Goal: Transaction & Acquisition: Book appointment/travel/reservation

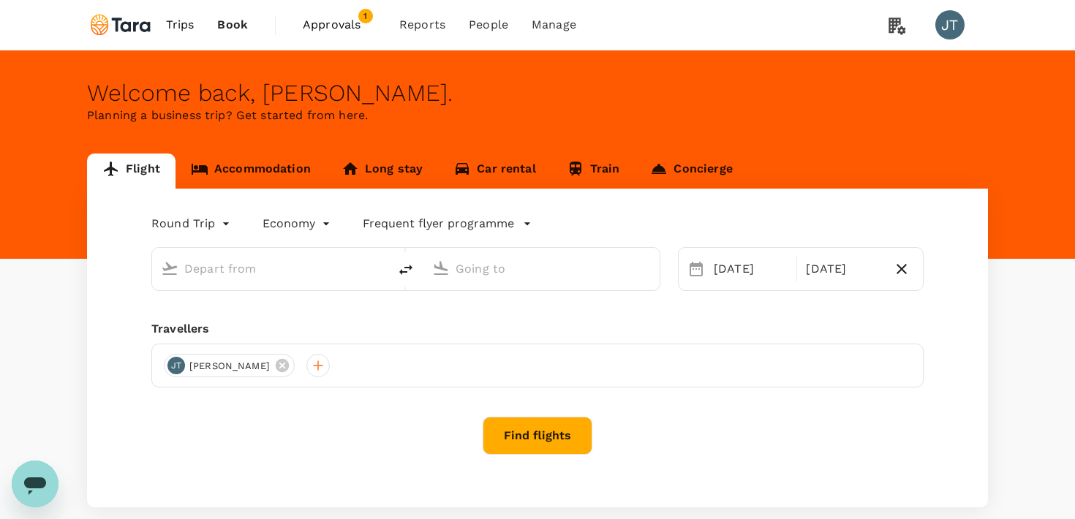
click at [278, 265] on input "text" at bounding box center [270, 268] width 173 height 23
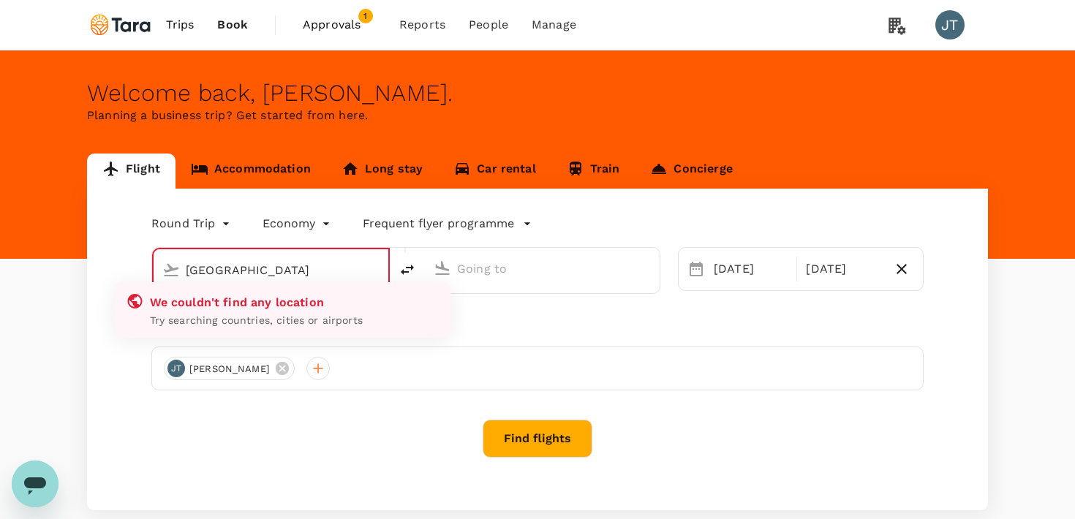
type input "Soekarno-Hatta Intl (CGK)"
type input "Ngurah Rai Intl (DPS)"
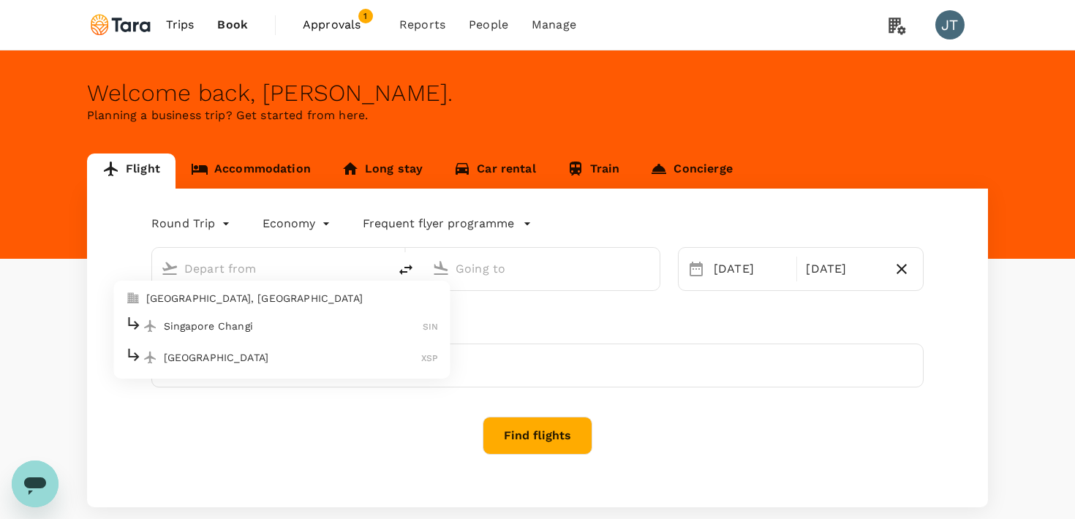
type input "Soekarno-Hatta Intl (CGK)"
type input "Ngurah Rai Intl (DPS)"
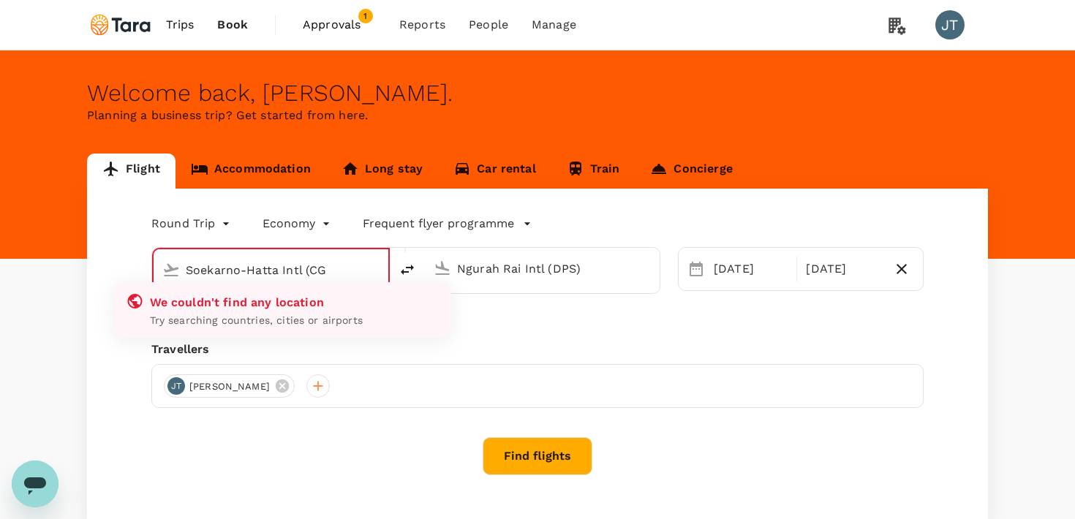
click at [250, 267] on input "Soekarno-Hatta Intl (CG" at bounding box center [272, 270] width 172 height 23
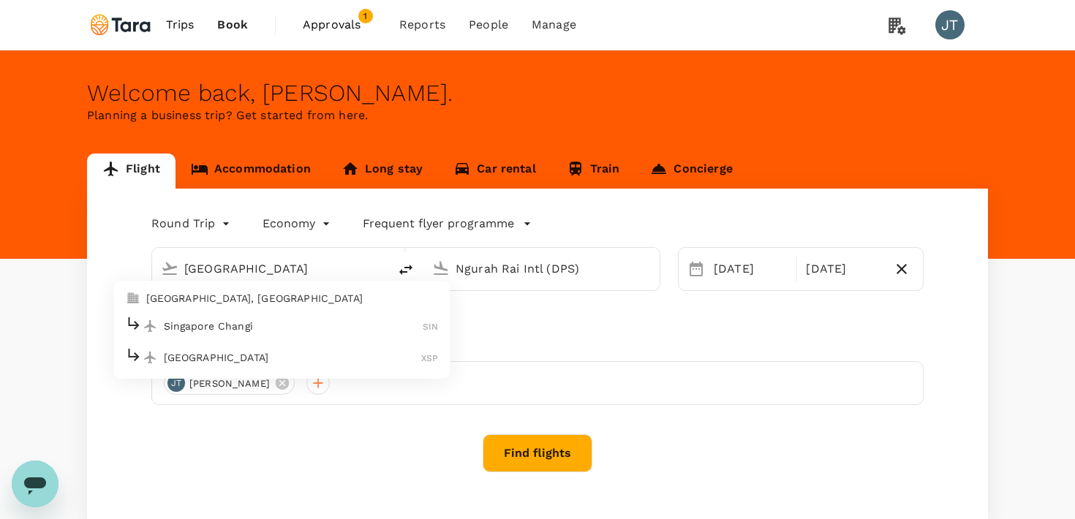
click at [243, 324] on p "Singapore Changi" at bounding box center [294, 326] width 260 height 15
type input "Singapore Changi (SIN)"
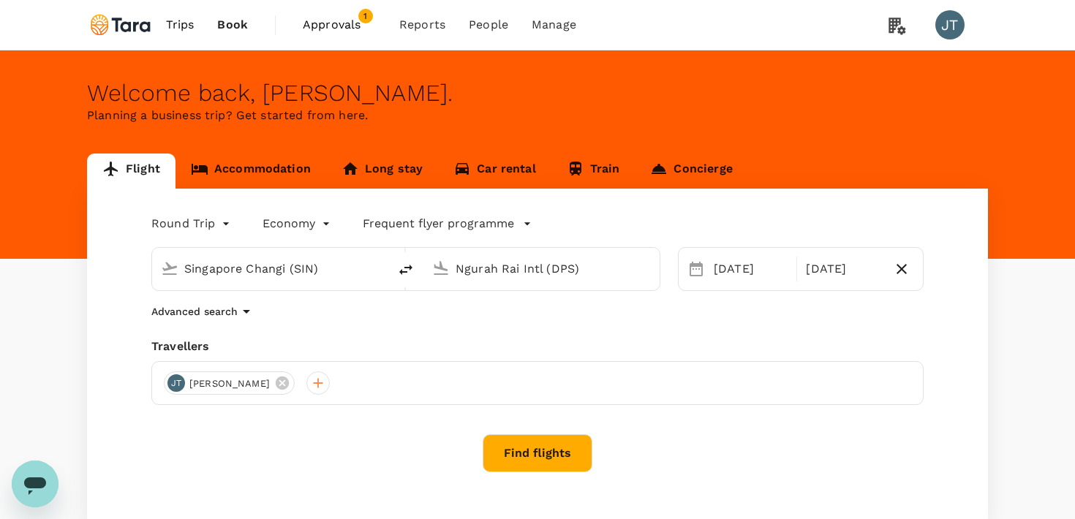
click at [483, 255] on div "Ngurah Rai Intl (DPS)" at bounding box center [550, 265] width 201 height 29
click at [495, 326] on p "Suvarnabhumi Intl" at bounding box center [563, 326] width 257 height 15
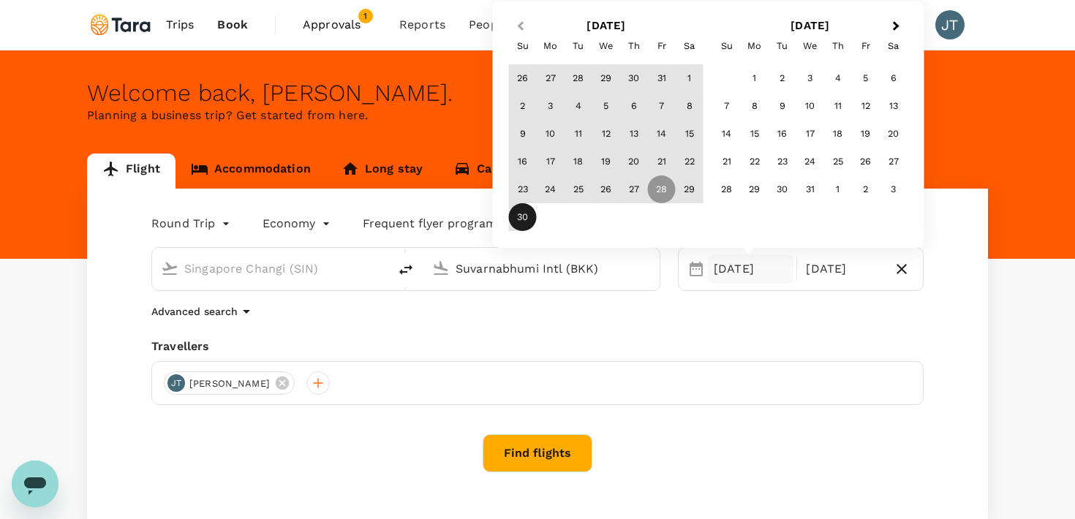
type input "Suvarnabhumi Intl (BKK)"
click at [517, 31] on button "Previous Month" at bounding box center [518, 26] width 23 height 23
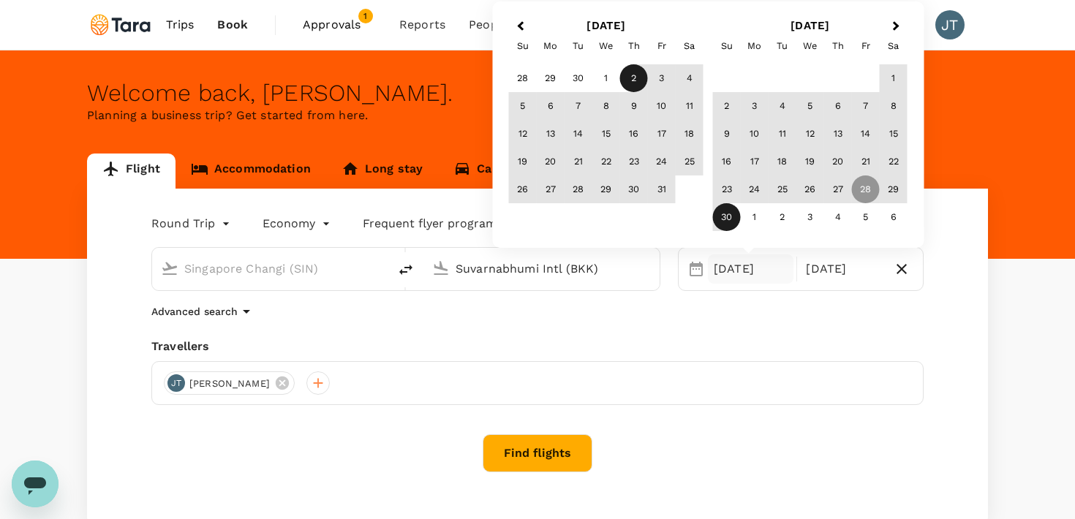
click at [624, 76] on div "2" at bounding box center [634, 78] width 28 height 28
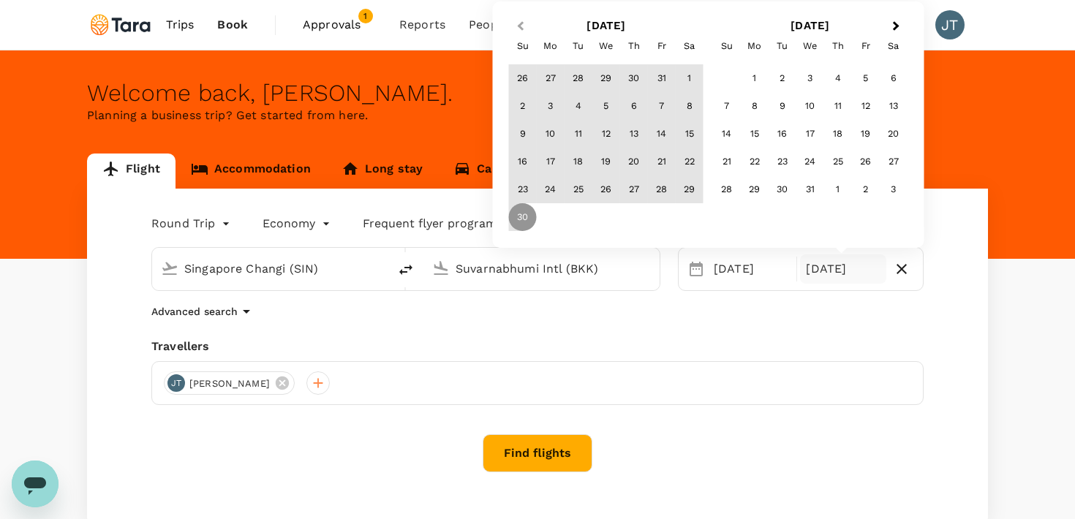
click at [524, 31] on button "Previous Month" at bounding box center [518, 26] width 23 height 23
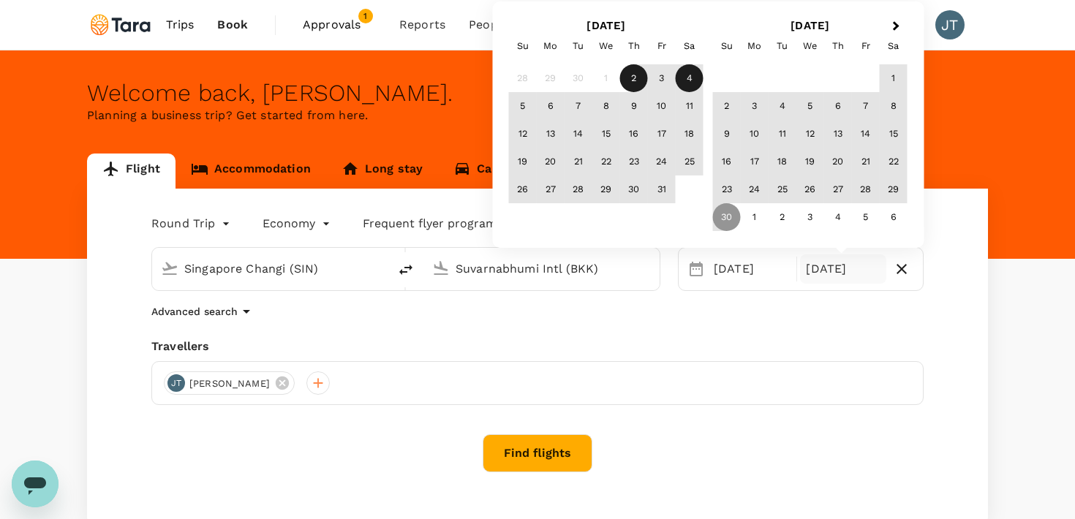
click at [684, 78] on div "4" at bounding box center [689, 78] width 28 height 28
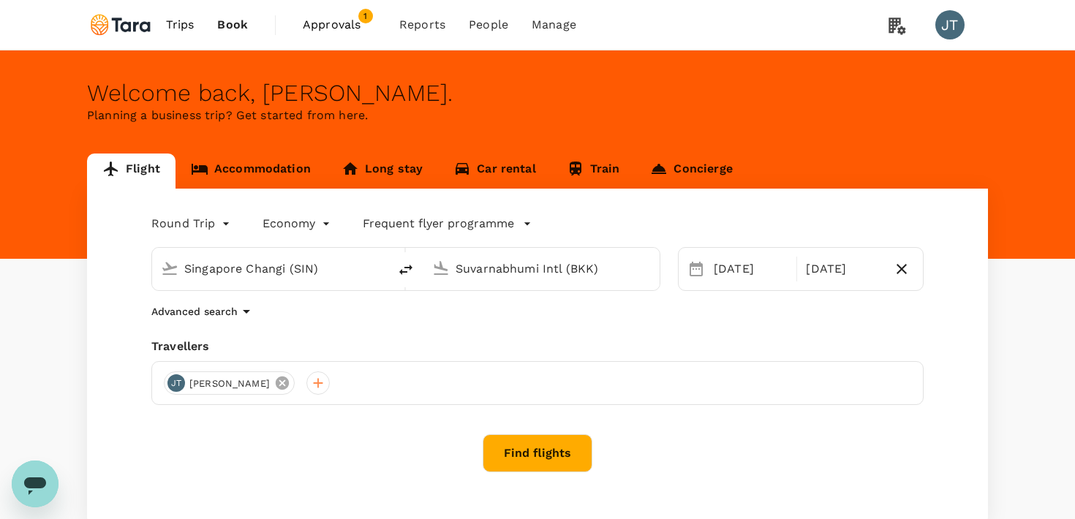
click at [276, 385] on icon at bounding box center [282, 382] width 13 height 13
click at [179, 379] on div at bounding box center [175, 382] width 23 height 23
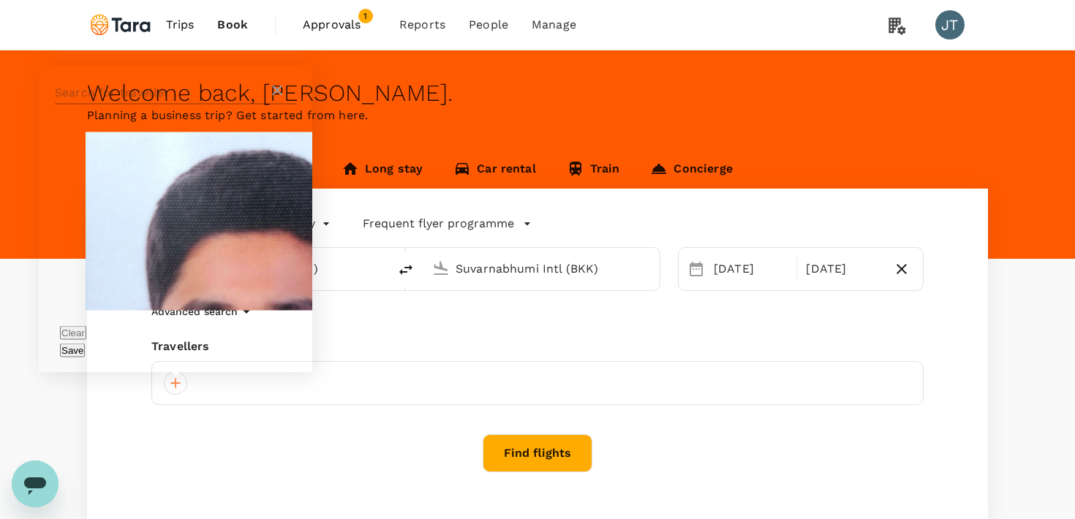
click at [190, 105] on input "text" at bounding box center [161, 92] width 213 height 23
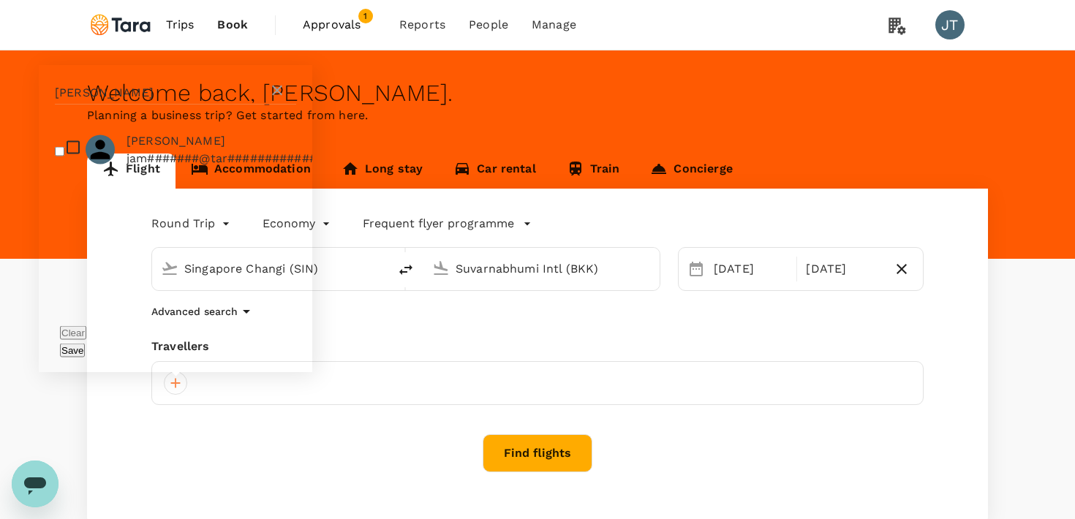
type input "[PERSON_NAME]"
click at [149, 150] on span "[PERSON_NAME]" at bounding box center [221, 141] width 190 height 18
checkbox input "true"
click at [85, 355] on button "Save" at bounding box center [72, 351] width 25 height 14
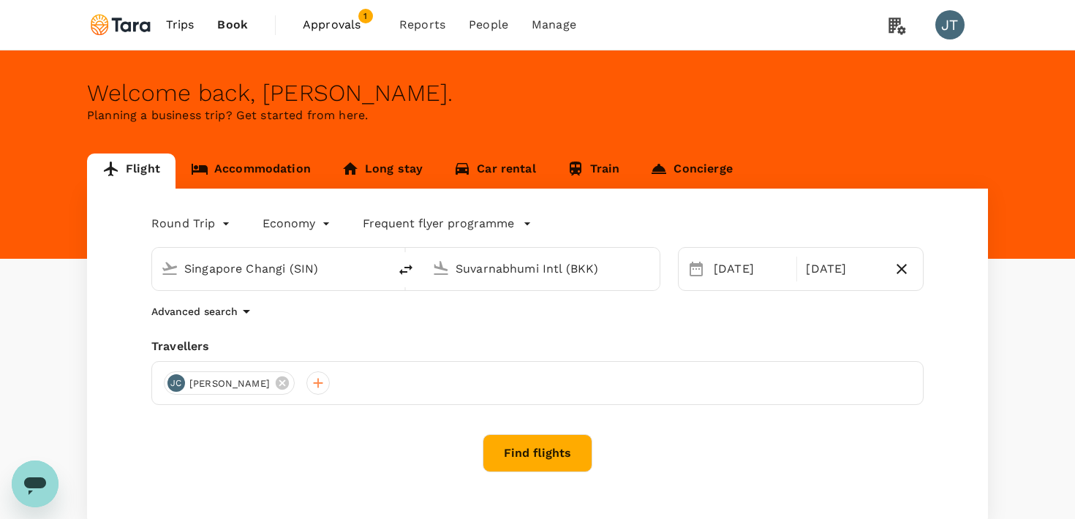
click at [520, 450] on button "Find flights" at bounding box center [537, 453] width 110 height 38
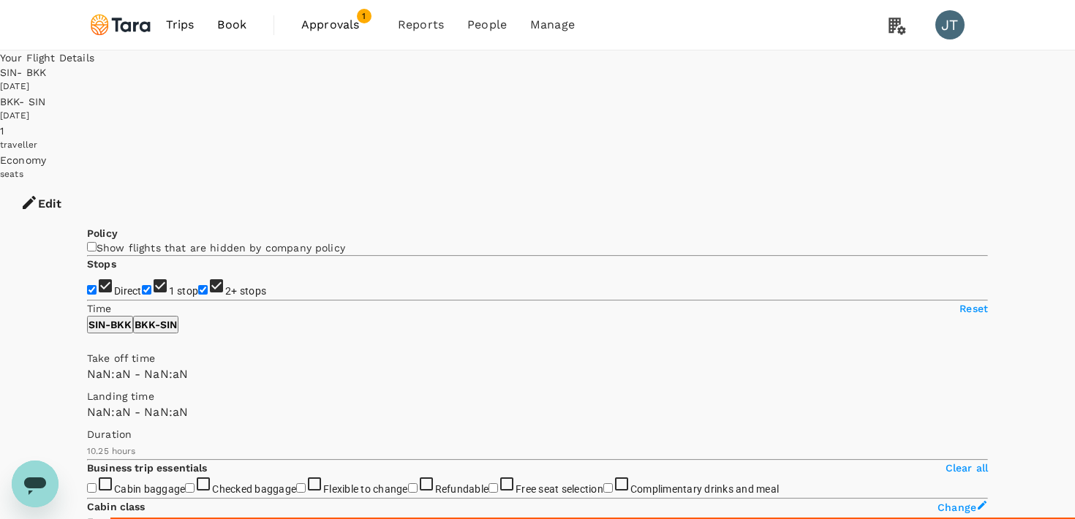
type input "SGD"
type input "1440"
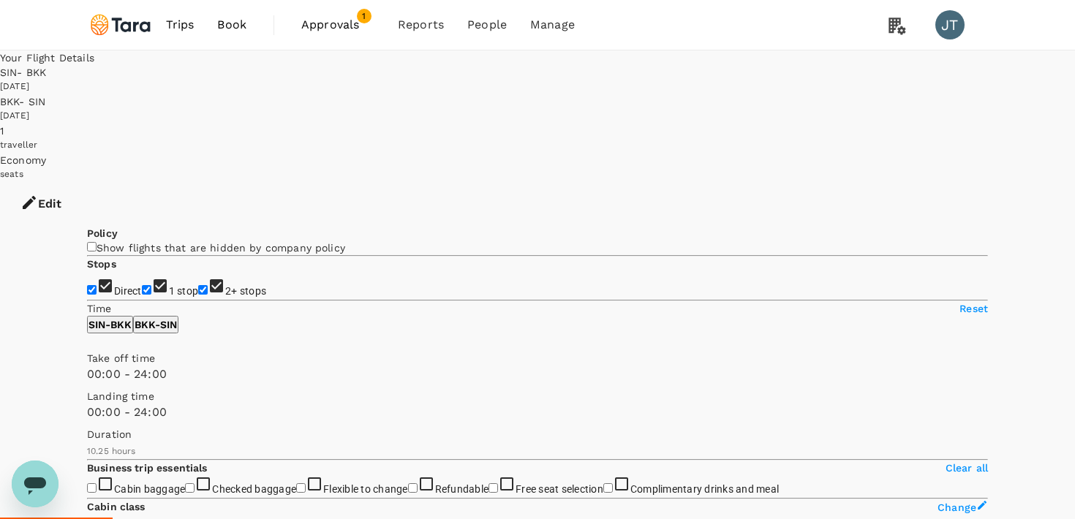
click at [142, 285] on input "1 stop" at bounding box center [147, 290] width 10 height 10
checkbox input "false"
click at [198, 294] on input "2+ stops" at bounding box center [203, 290] width 10 height 10
checkbox input "false"
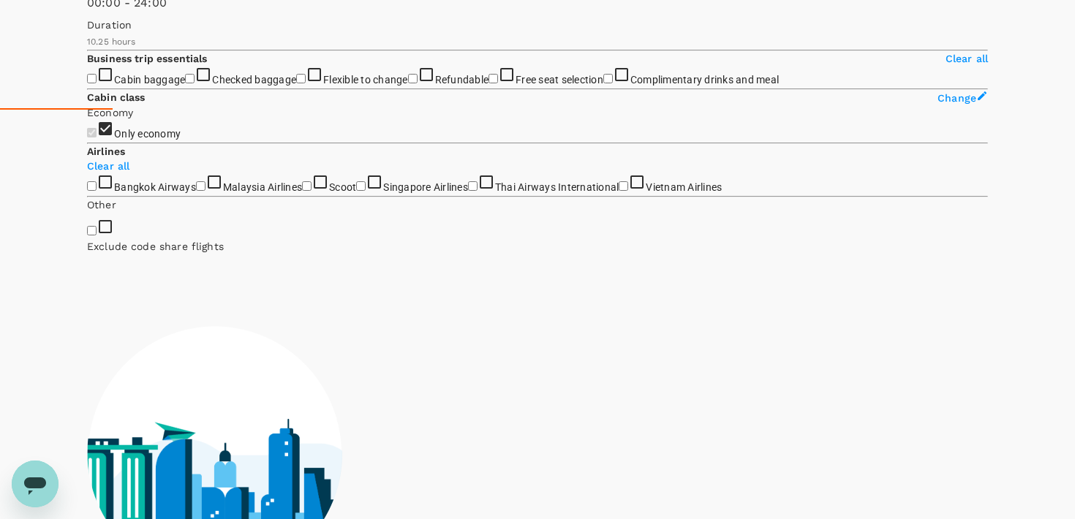
type input "850"
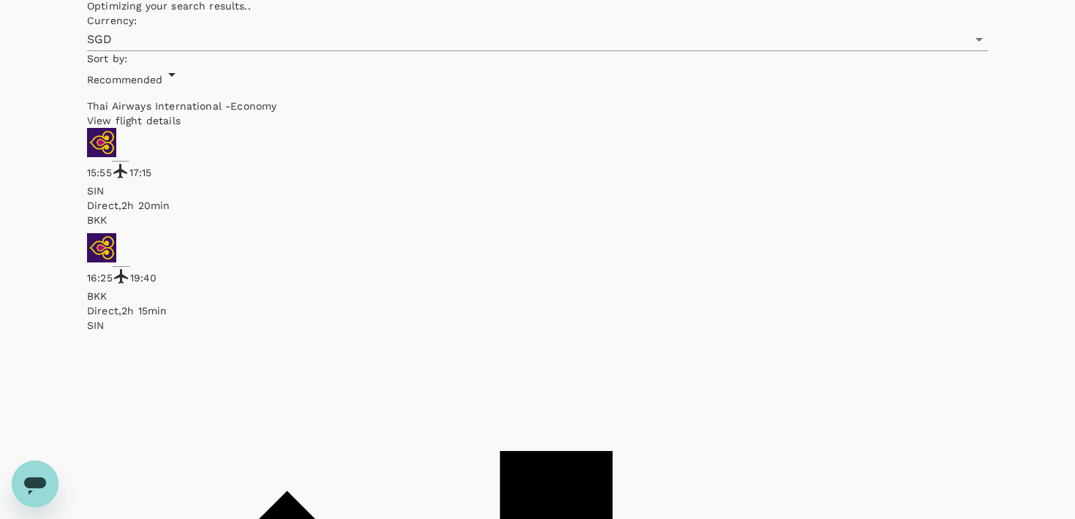
scroll to position [665, 0]
checkbox input "true"
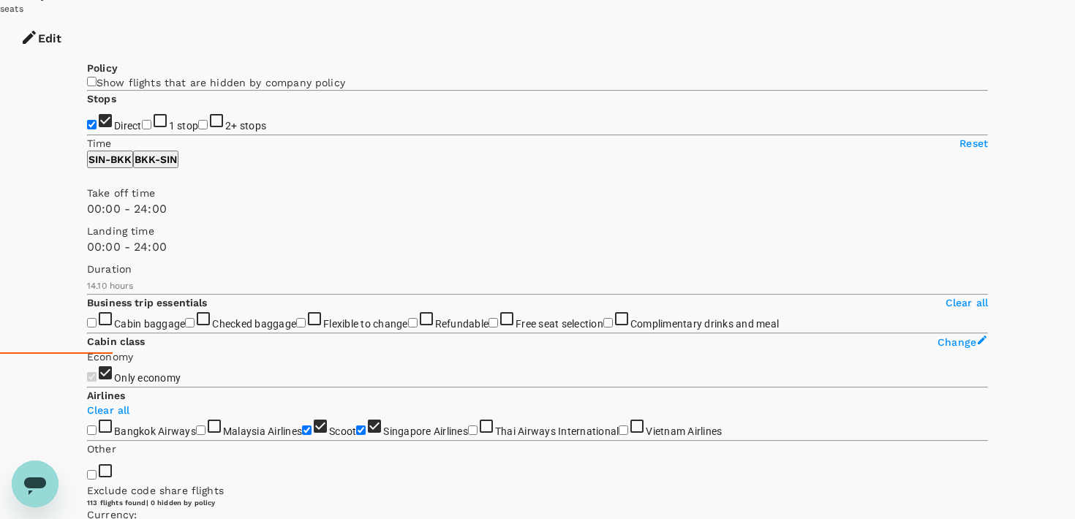
scroll to position [189, 0]
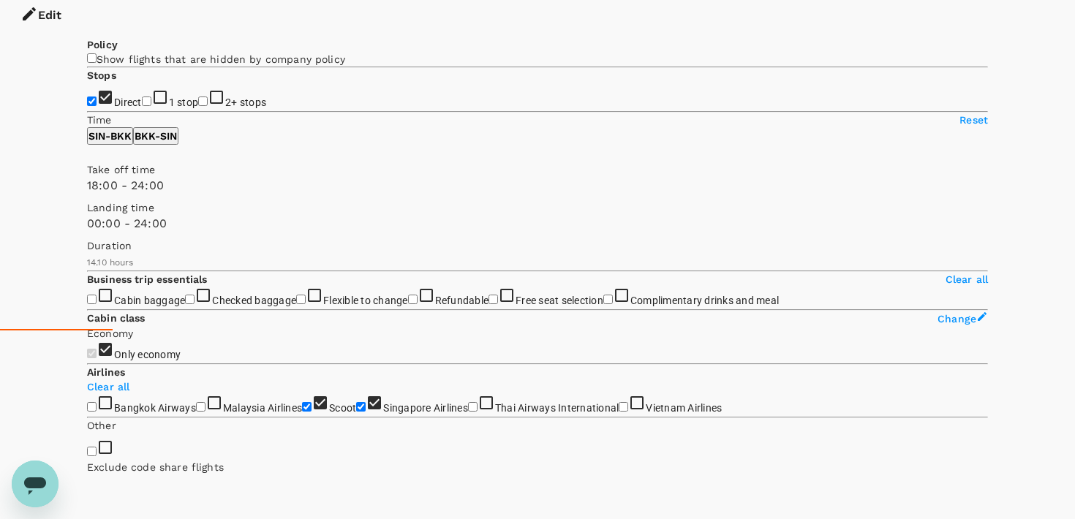
drag, startPoint x: 92, startPoint y: 243, endPoint x: 257, endPoint y: 251, distance: 165.5
click at [87, 194] on span at bounding box center [87, 194] width 0 height 0
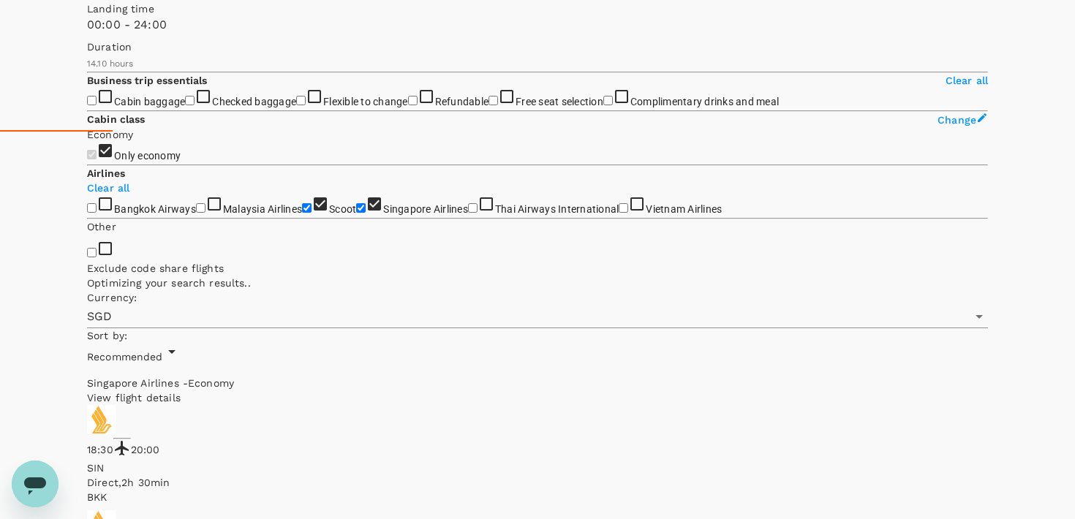
scroll to position [362, 0]
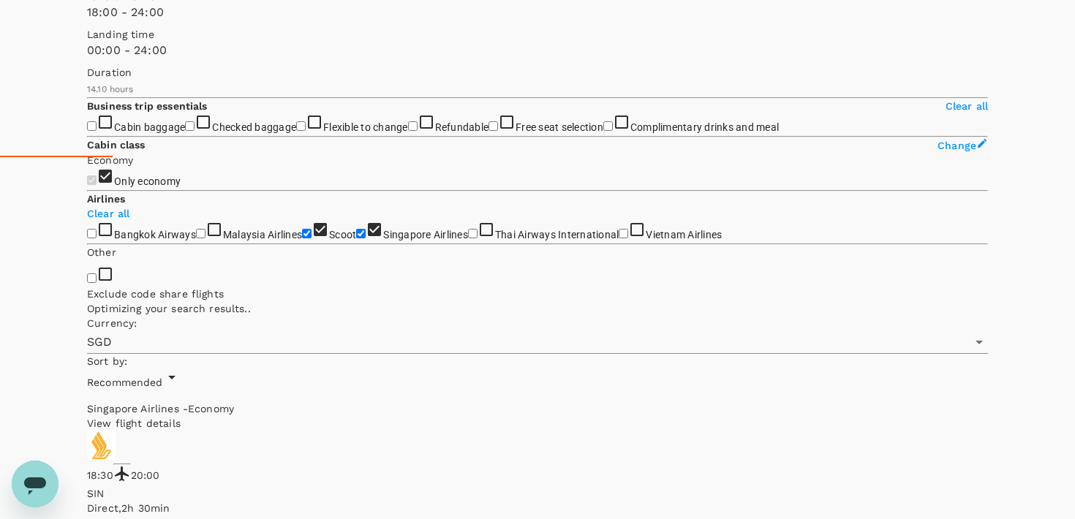
type input "1020"
drag, startPoint x: 257, startPoint y: 78, endPoint x: 245, endPoint y: 78, distance: 11.7
click at [87, 21] on span at bounding box center [87, 21] width 0 height 0
type input "SGD"
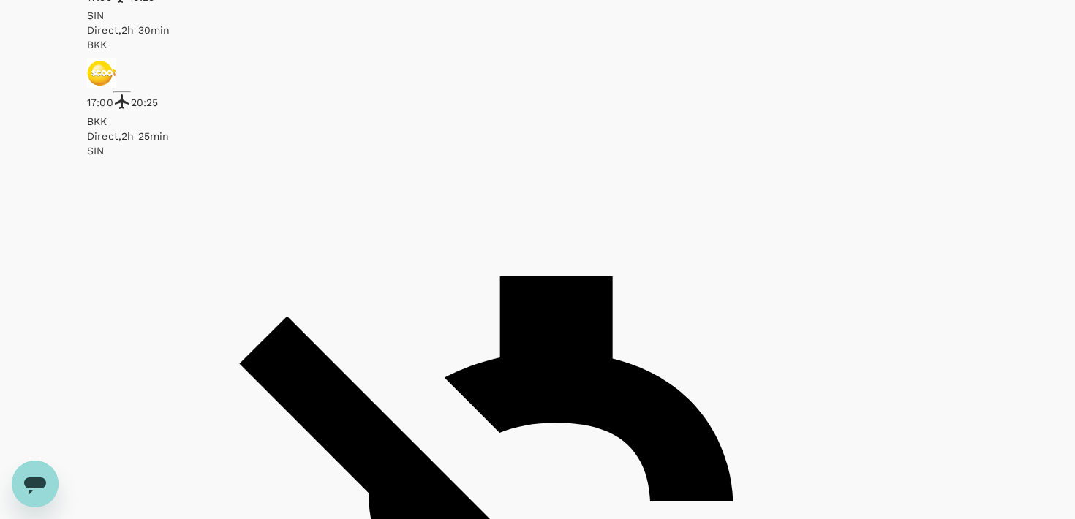
scroll to position [846, 0]
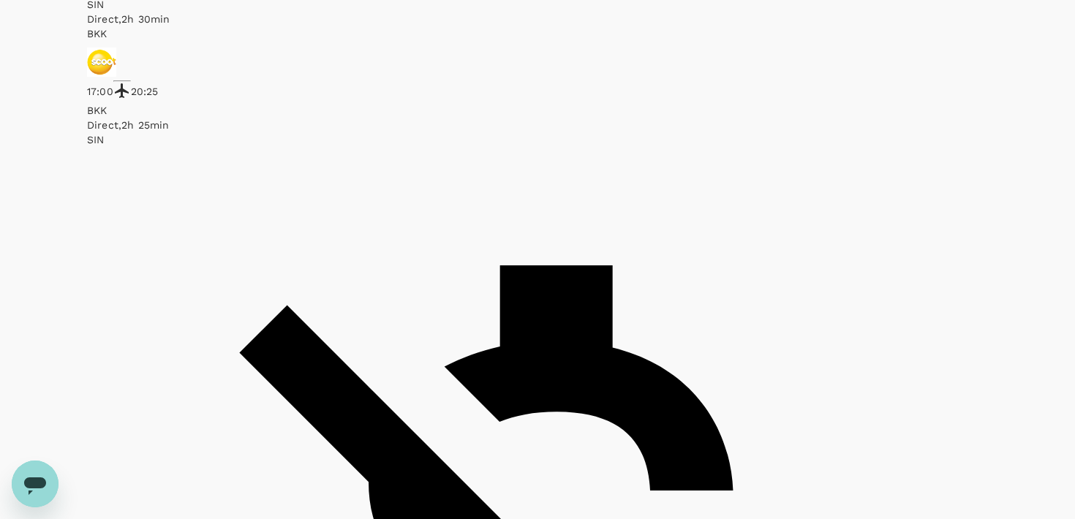
checkbox input "false"
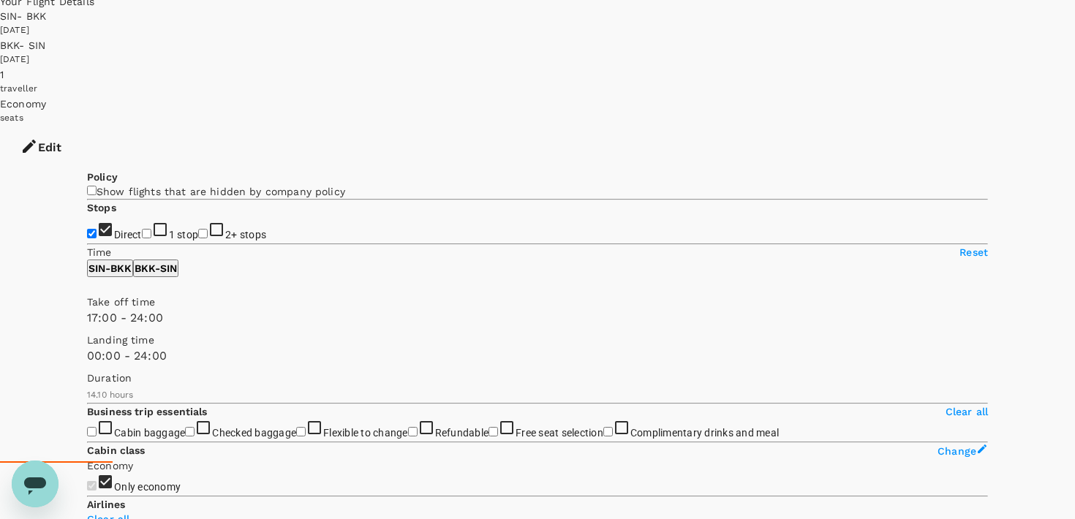
scroll to position [0, 0]
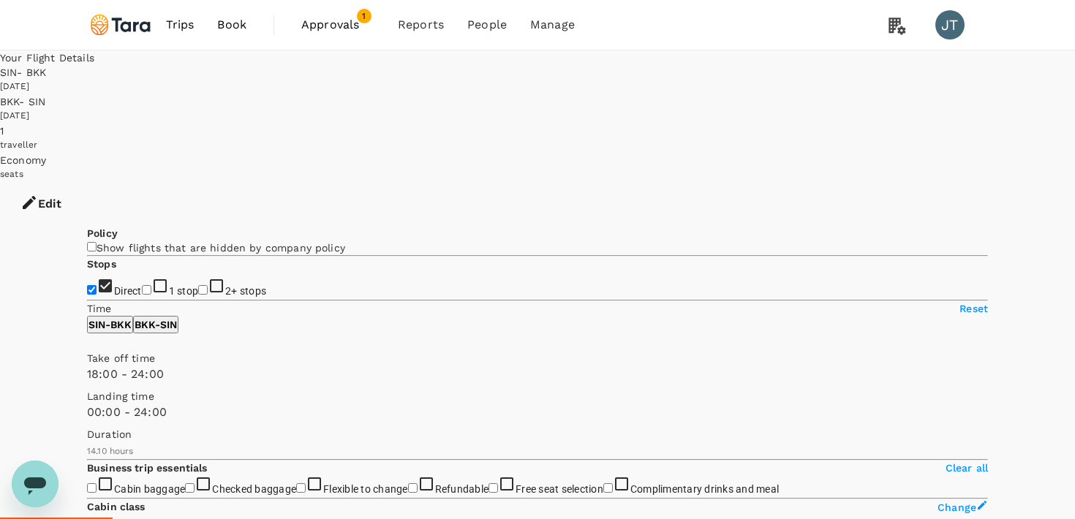
click at [87, 383] on span at bounding box center [87, 383] width 0 height 0
type input "1020"
click at [87, 383] on span at bounding box center [87, 383] width 0 height 0
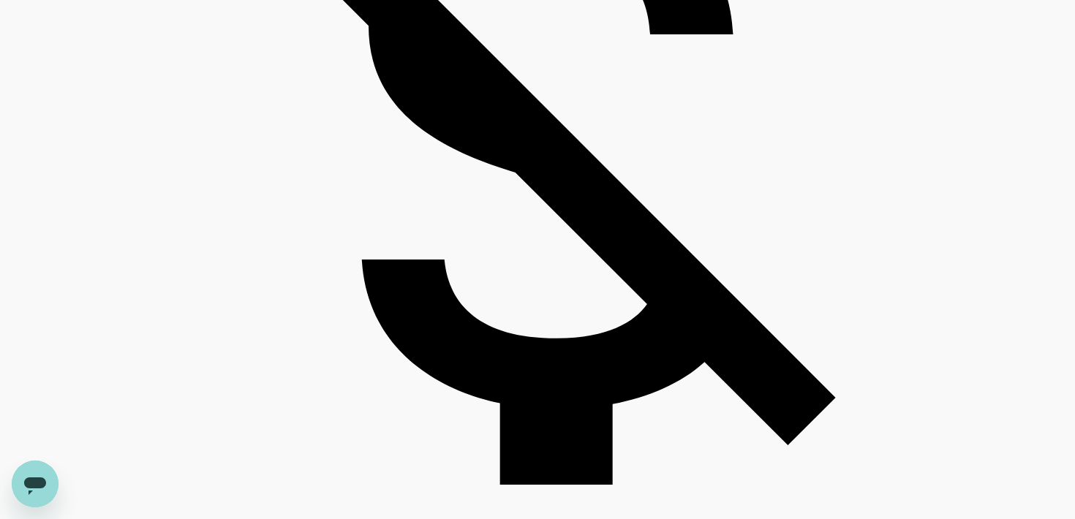
scroll to position [3469, 0]
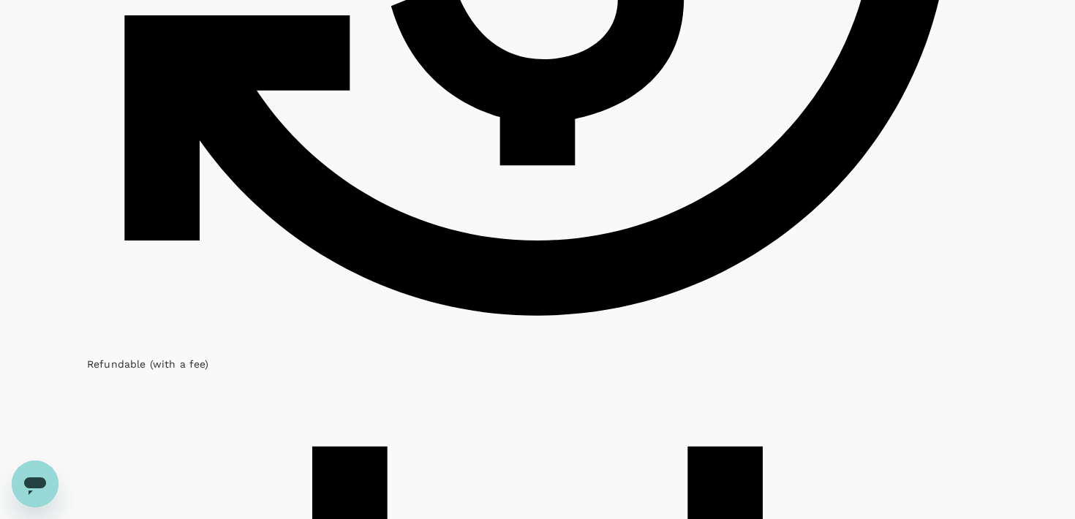
scroll to position [3935, 0]
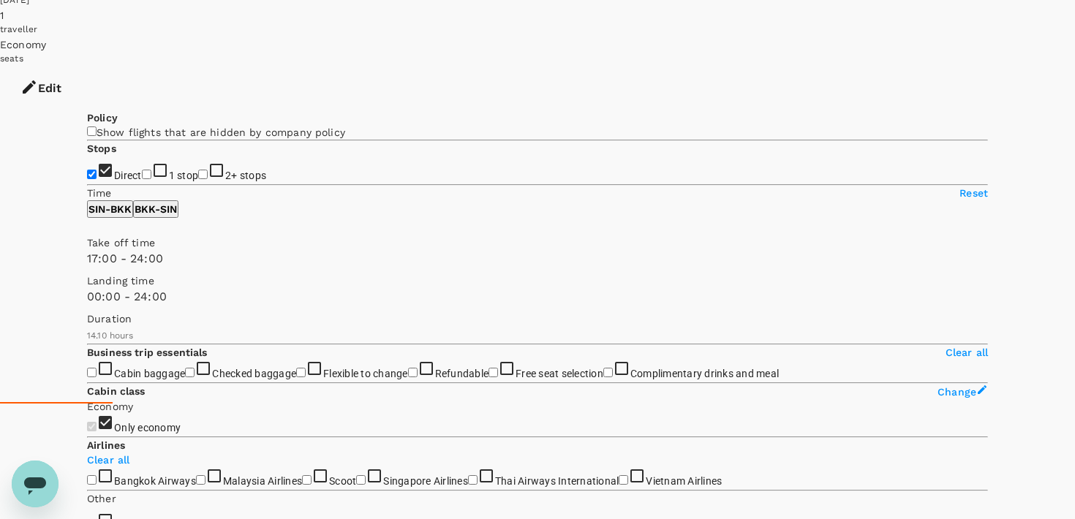
scroll to position [0, 0]
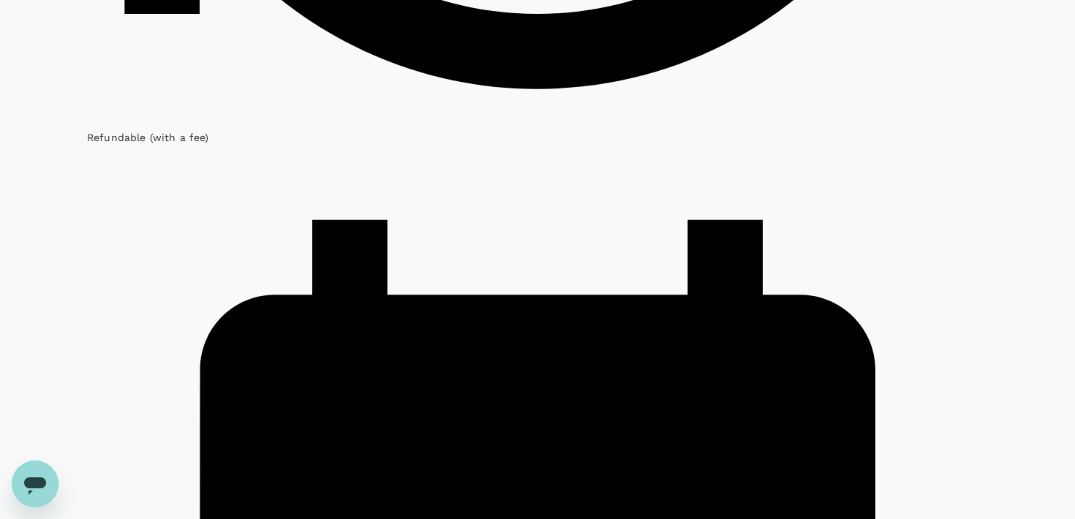
scroll to position [3935, 0]
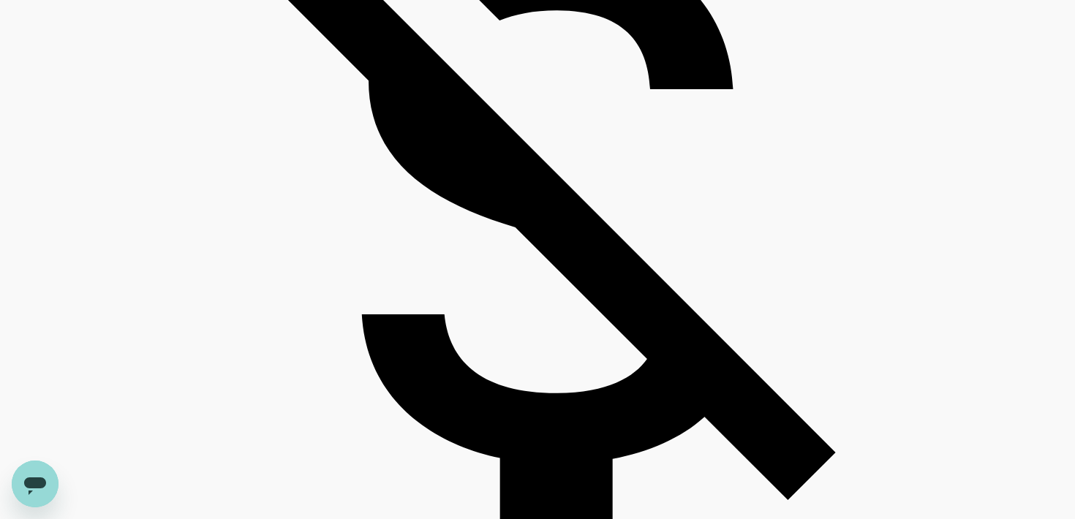
scroll to position [3396, 0]
